Goal: Information Seeking & Learning: Find specific page/section

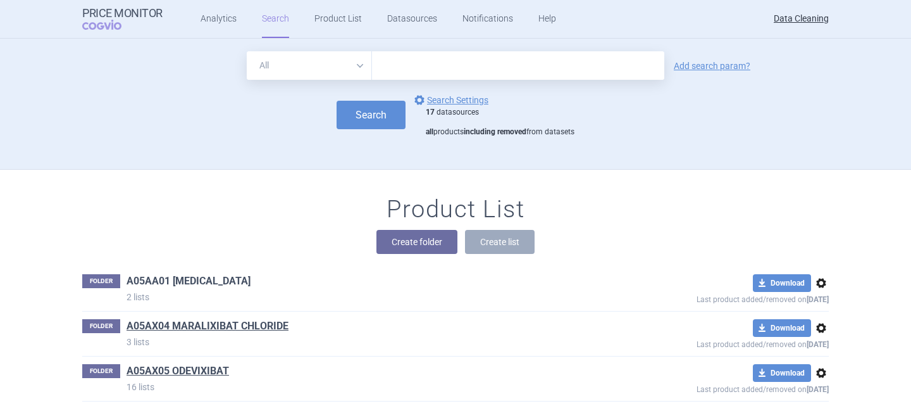
click at [159, 278] on link "A05AA01 [MEDICAL_DATA]" at bounding box center [189, 281] width 124 height 14
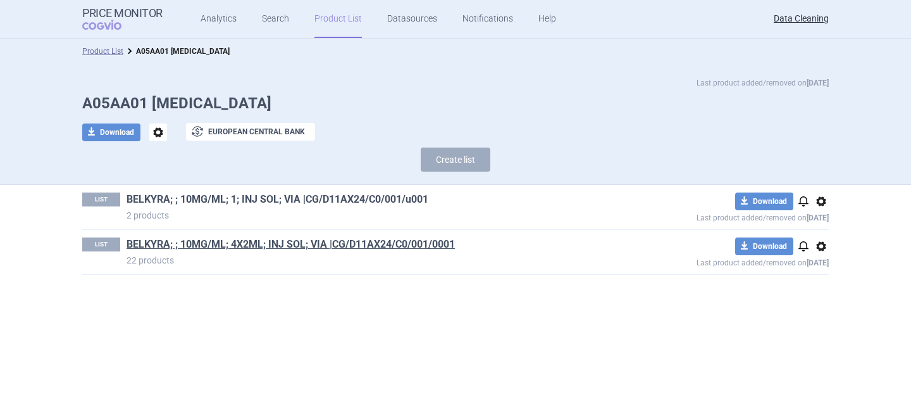
click at [157, 205] on link "BELKYRA; ; 10MG/ML; 1; INJ SOL; VIA |CG/D11AX24/C0/001/u001" at bounding box center [278, 199] width 302 height 14
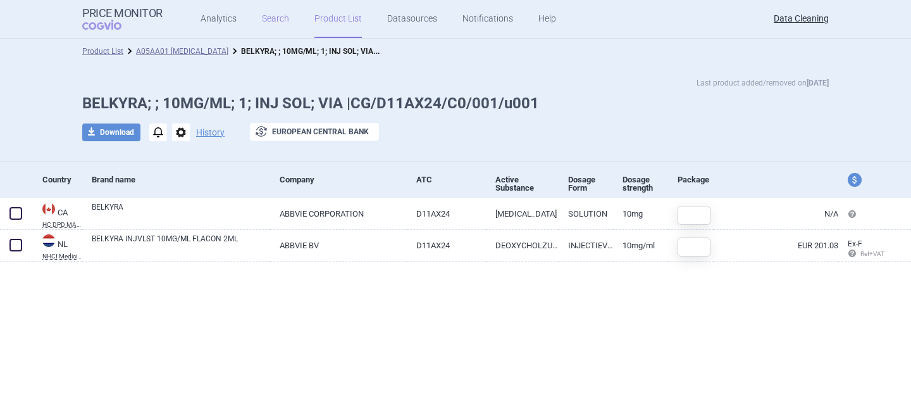
click at [277, 10] on link "Search" at bounding box center [275, 19] width 27 height 38
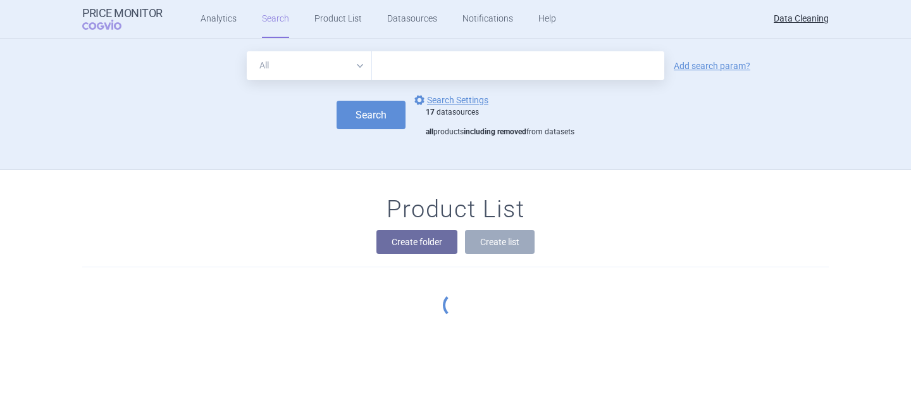
click at [411, 62] on input "text" at bounding box center [518, 65] width 292 height 28
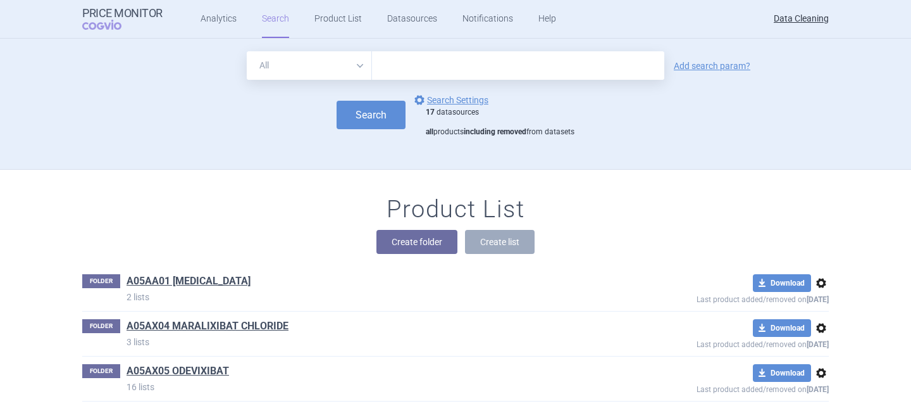
type input "[MEDICAL_DATA]"
click at [353, 113] on button "Search" at bounding box center [371, 115] width 69 height 28
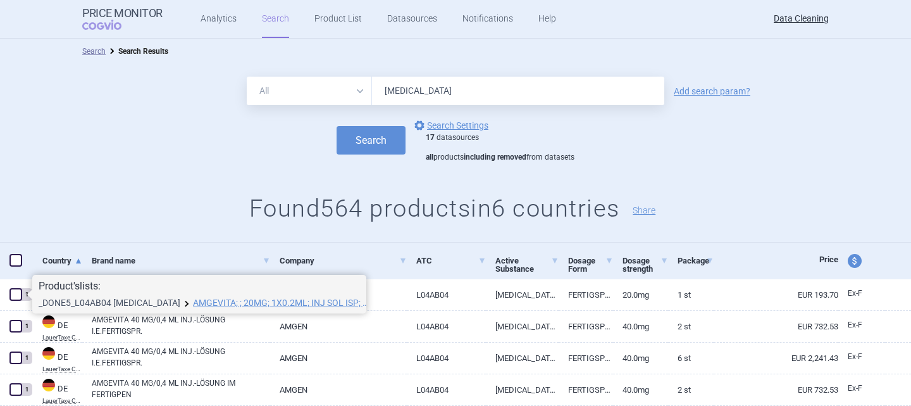
click at [95, 302] on link "_DONE5_L04AB04 [MEDICAL_DATA]" at bounding box center [110, 302] width 142 height 9
